Goal: Task Accomplishment & Management: Manage account settings

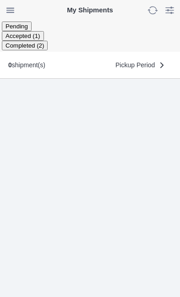
click at [44, 32] on ion-segment-button "Accepted (1)" at bounding box center [23, 35] width 42 height 7
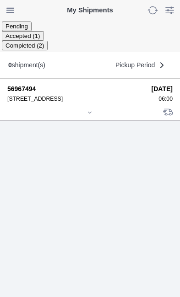
click at [92, 115] on icon at bounding box center [89, 112] width 5 height 5
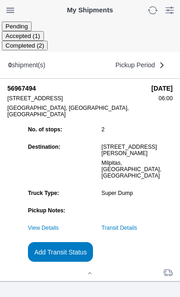
scroll to position [88, 0]
click at [0, 0] on slot "Add Transit Status" at bounding box center [0, 0] width 0 height 0
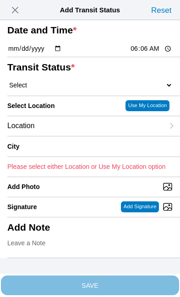
click at [161, 54] on input "06:06" at bounding box center [151, 49] width 43 height 10
type input "06:00"
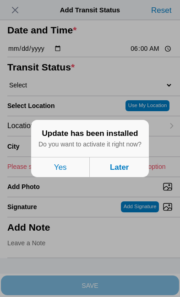
click at [130, 177] on button "Later" at bounding box center [119, 167] width 59 height 20
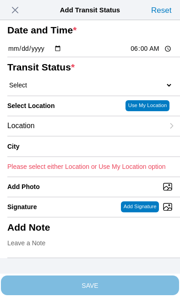
click at [69, 89] on select "Select Arrive at Drop Off Arrive at Pickup Break Start Break Stop Depart Drop O…" at bounding box center [89, 85] width 165 height 8
select select "ARVPULOC"
click at [79, 136] on div "Location" at bounding box center [85, 126] width 157 height 20
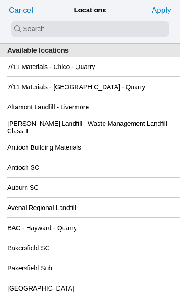
click at [22, 26] on input "search text" at bounding box center [90, 29] width 158 height 16
type input "san"
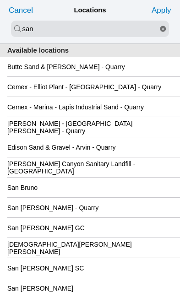
click at [114, 238] on div "San [PERSON_NAME] GC" at bounding box center [89, 228] width 165 height 20
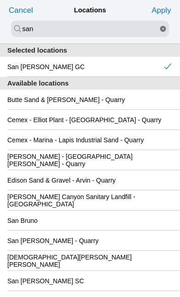
click at [162, 2] on ion-buttons "Apply" at bounding box center [161, 9] width 26 height 17
click at [0, 0] on slot "Apply" at bounding box center [0, 0] width 0 height 0
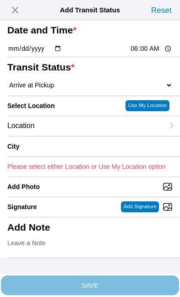
type input "[GEOGRAPHIC_DATA][PERSON_NAME]"
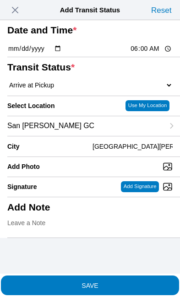
click at [134, 282] on span "SAVE" at bounding box center [89, 285] width 165 height 6
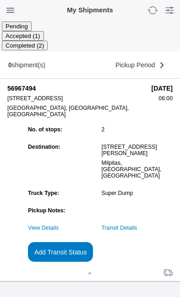
click at [137, 225] on link "Transit Details" at bounding box center [120, 228] width 36 height 6
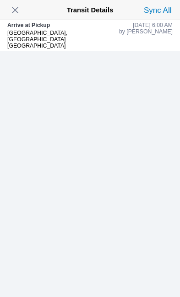
click at [18, 7] on span "button" at bounding box center [15, 10] width 13 height 13
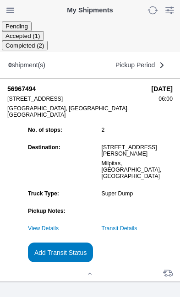
scroll to position [0, 0]
